Goal: Find contact information: Find contact information

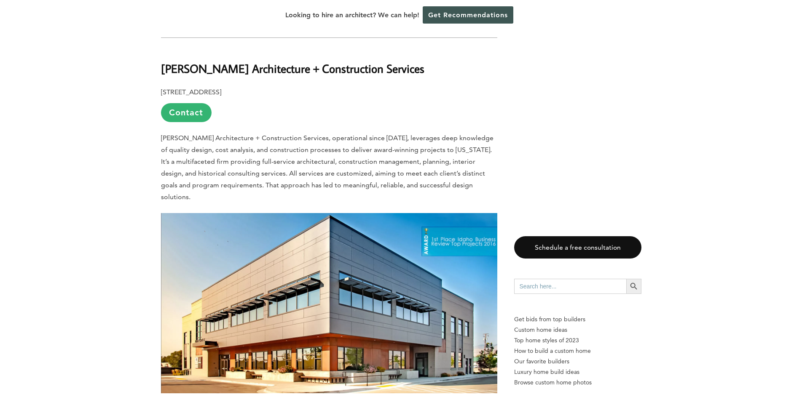
scroll to position [1349, 0]
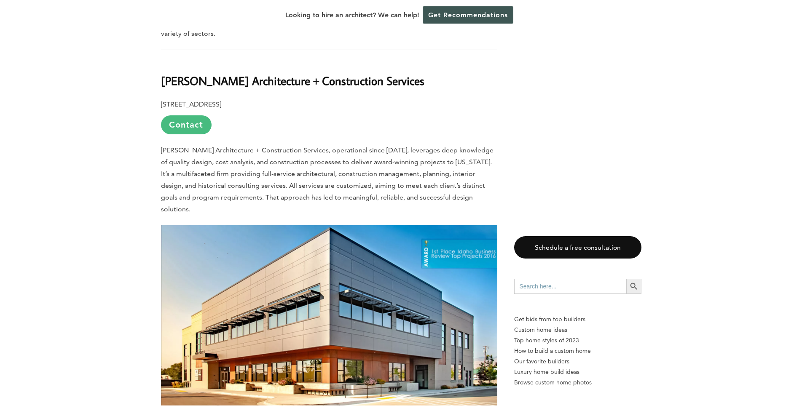
click at [193, 115] on link "Contact" at bounding box center [186, 124] width 51 height 19
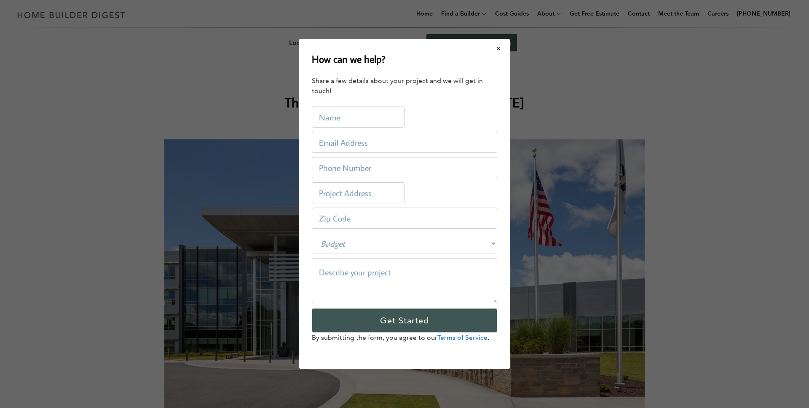
click at [493, 51] on button "Close modal" at bounding box center [499, 49] width 22 height 18
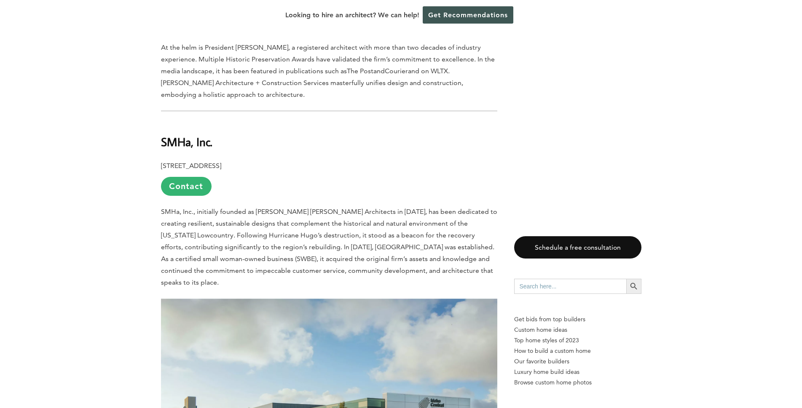
scroll to position [1728, 0]
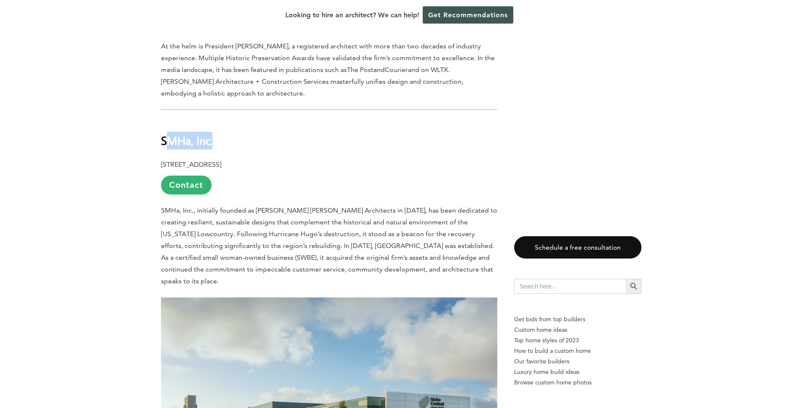
drag, startPoint x: 164, startPoint y: 94, endPoint x: 237, endPoint y: 95, distance: 72.9
click at [237, 120] on h2 "SMHa, Inc." at bounding box center [329, 134] width 336 height 29
click at [238, 120] on h2 "SMHa, Inc." at bounding box center [329, 134] width 336 height 29
drag, startPoint x: 238, startPoint y: 95, endPoint x: 160, endPoint y: 93, distance: 78.4
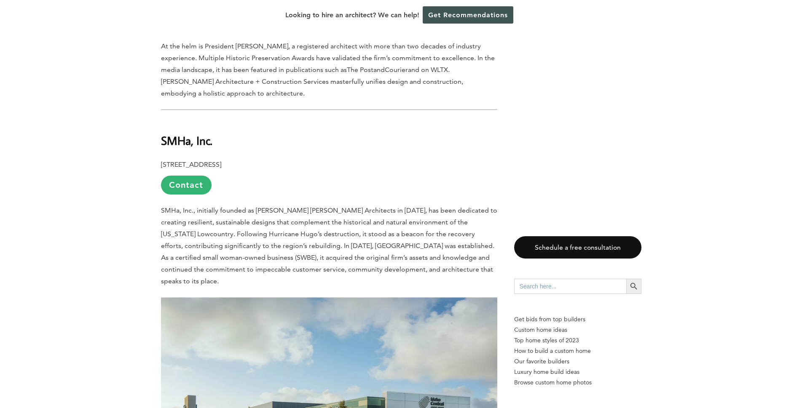
click at [331, 159] on p "[STREET_ADDRESS] Contact" at bounding box center [329, 177] width 336 height 36
drag, startPoint x: 216, startPoint y: 120, endPoint x: 159, endPoint y: 116, distance: 56.6
copy b "[STREET_ADDRESS]"
drag, startPoint x: 222, startPoint y: 114, endPoint x: 268, endPoint y: 122, distance: 46.7
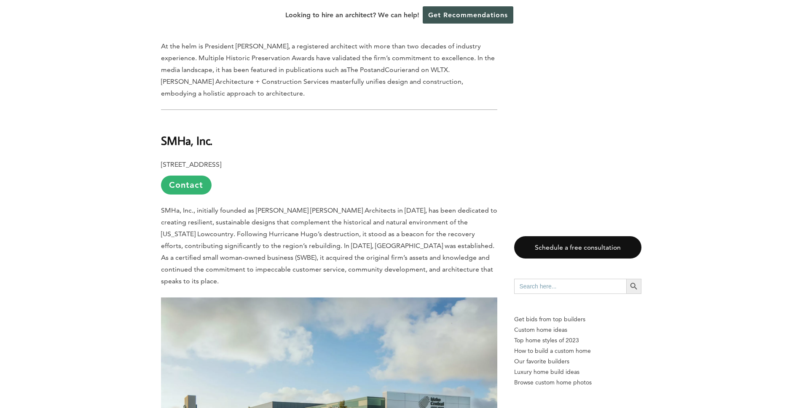
click at [268, 159] on p "[STREET_ADDRESS] Contact" at bounding box center [329, 177] width 336 height 36
copy b "[GEOGRAPHIC_DATA]"
drag, startPoint x: 240, startPoint y: 96, endPoint x: 139, endPoint y: 94, distance: 100.7
copy b "SMHa, Inc."
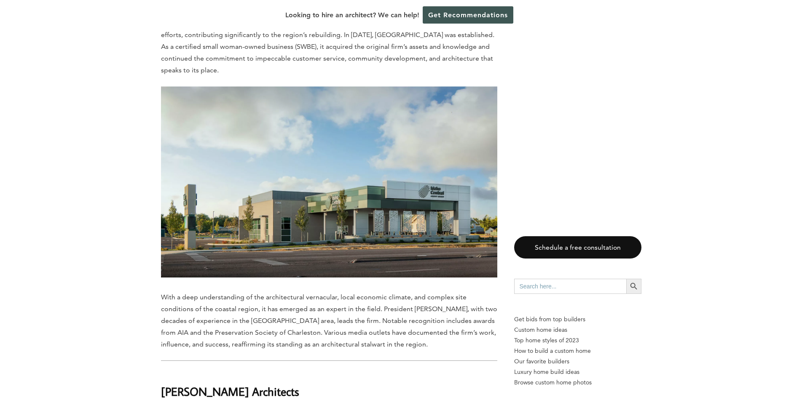
scroll to position [2065, 0]
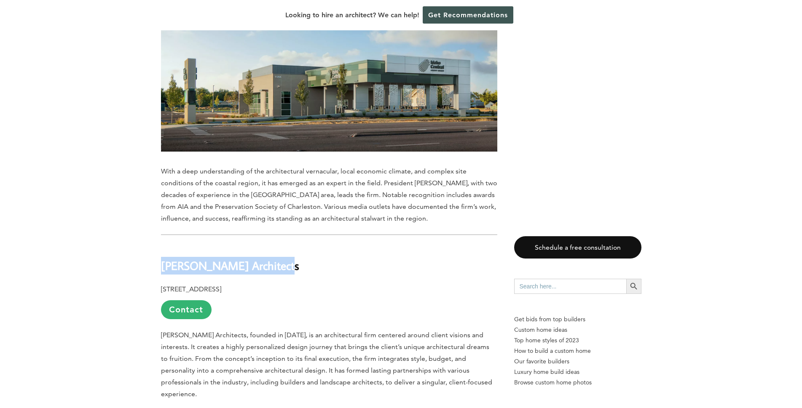
drag, startPoint x: 295, startPoint y: 198, endPoint x: 153, endPoint y: 208, distance: 142.8
copy b "[PERSON_NAME] Architects"
drag, startPoint x: 159, startPoint y: 233, endPoint x: 260, endPoint y: 233, distance: 100.7
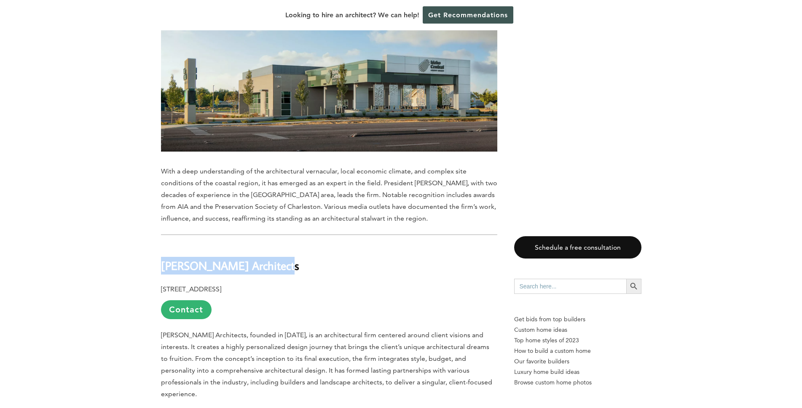
copy b "[STREET_ADDRESS]"
drag, startPoint x: 263, startPoint y: 229, endPoint x: 286, endPoint y: 230, distance: 23.6
click at [221, 285] on b "[STREET_ADDRESS]" at bounding box center [191, 289] width 60 height 8
copy b "Bluffton"
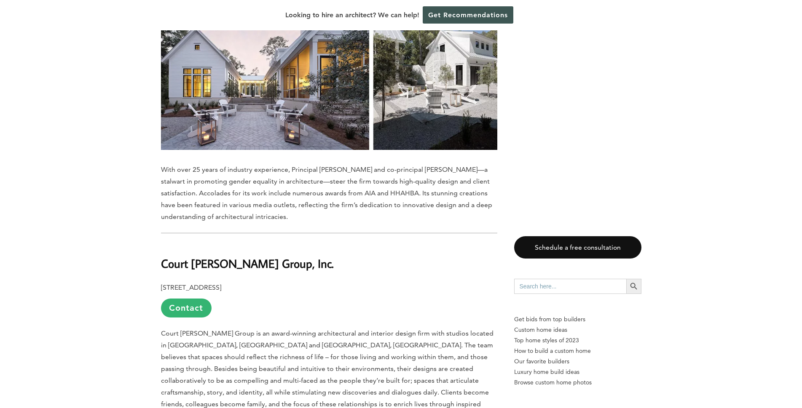
scroll to position [2487, 0]
drag, startPoint x: 287, startPoint y: 197, endPoint x: 148, endPoint y: 200, distance: 140.0
click at [148, 200] on div "Last updated on [DATE] 01:22 pm [US_STATE] effortlessly blends southern charm w…" at bounding box center [401, 66] width 507 height 4347
copy b "Court [PERSON_NAME] Group, Inc."
drag, startPoint x: 193, startPoint y: 216, endPoint x: 159, endPoint y: 215, distance: 34.6
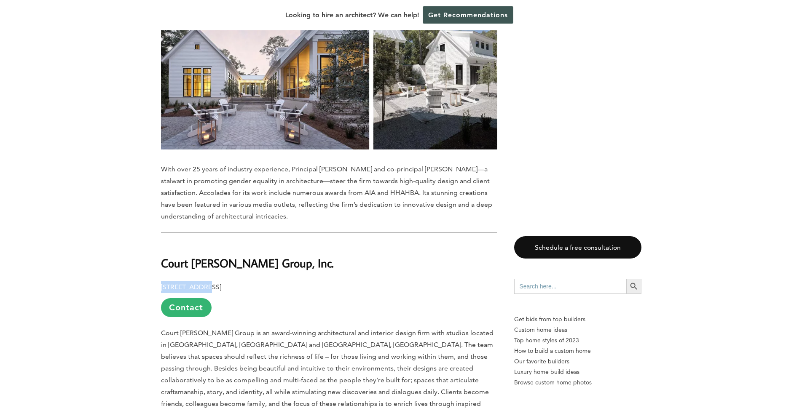
click at [159, 215] on div "Last updated on [DATE] 01:22 pm [US_STATE] effortlessly blends southern charm w…" at bounding box center [401, 66] width 507 height 4347
copy b "[STREET_ADDRESS]"
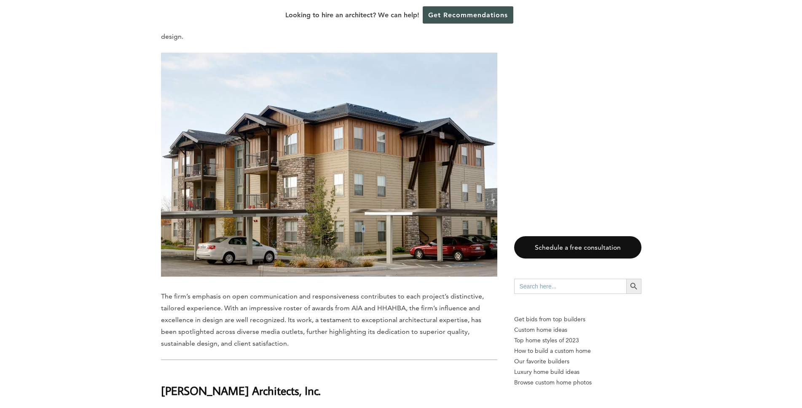
scroll to position [2950, 0]
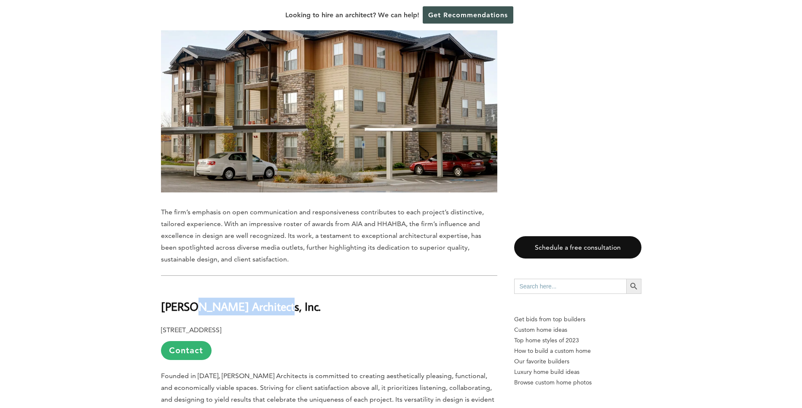
drag, startPoint x: 263, startPoint y: 223, endPoint x: 188, endPoint y: 223, distance: 75.0
click at [188, 286] on h2 "[PERSON_NAME] Architects, Inc." at bounding box center [329, 300] width 336 height 29
drag, startPoint x: 132, startPoint y: 221, endPoint x: 255, endPoint y: 219, distance: 122.7
copy b "[PERSON_NAME] Architects, Inc."
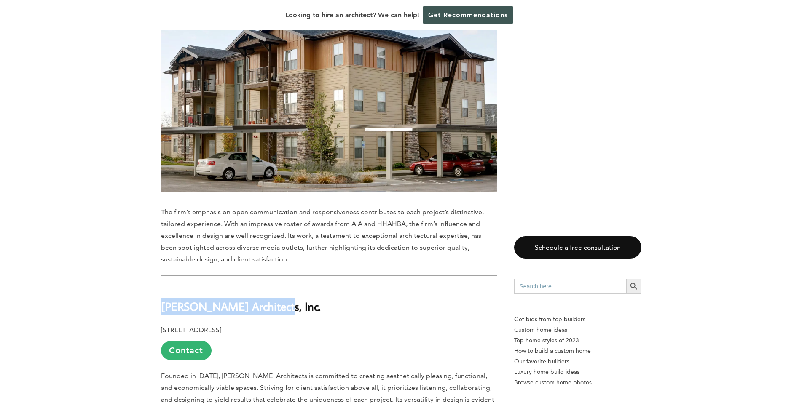
drag, startPoint x: 158, startPoint y: 245, endPoint x: 236, endPoint y: 248, distance: 78.4
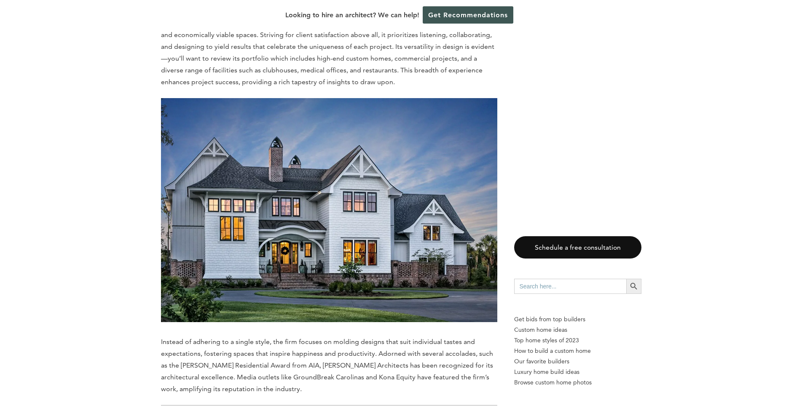
scroll to position [3456, 0]
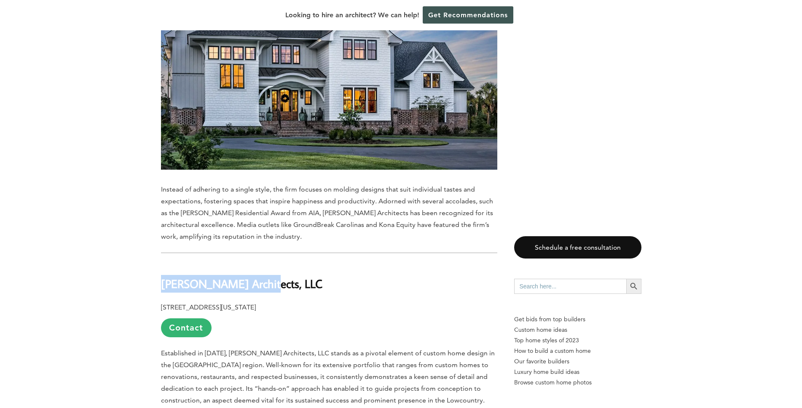
drag, startPoint x: 270, startPoint y: 197, endPoint x: 134, endPoint y: 198, distance: 135.7
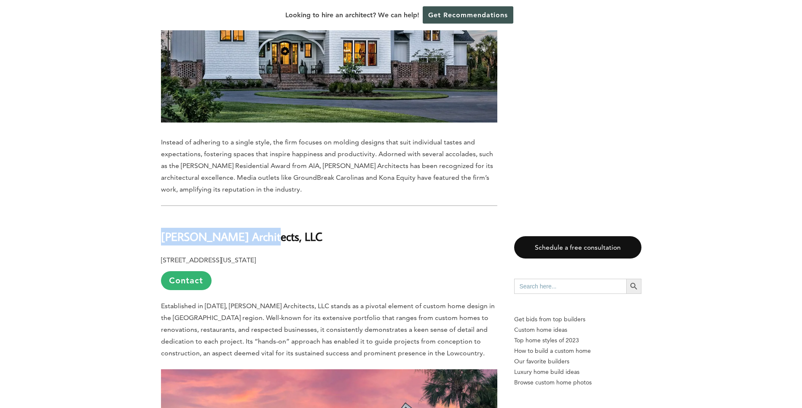
scroll to position [3582, 0]
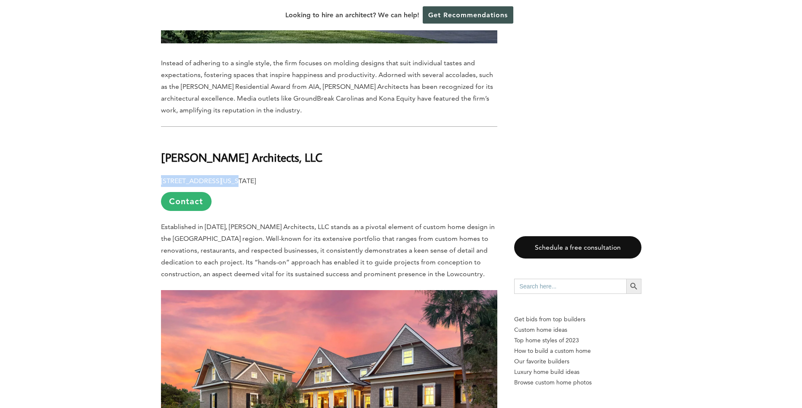
drag, startPoint x: 161, startPoint y: 98, endPoint x: 228, endPoint y: 102, distance: 66.7
click at [228, 177] on b "[STREET_ADDRESS][US_STATE]" at bounding box center [208, 181] width 95 height 8
click at [226, 177] on b "[STREET_ADDRESS][US_STATE]" at bounding box center [208, 181] width 95 height 8
drag, startPoint x: 226, startPoint y: 102, endPoint x: 214, endPoint y: 105, distance: 12.5
click at [214, 175] on p "[STREET_ADDRESS][US_STATE] Contact" at bounding box center [329, 193] width 336 height 36
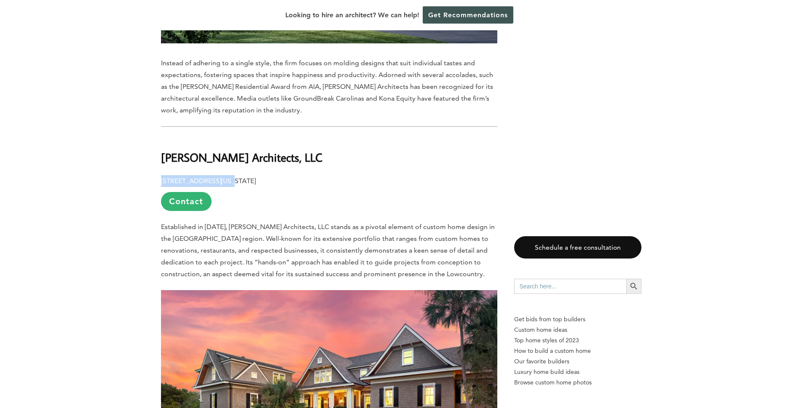
drag, startPoint x: 155, startPoint y: 97, endPoint x: 226, endPoint y: 98, distance: 70.8
